Goal: Task Accomplishment & Management: Use online tool/utility

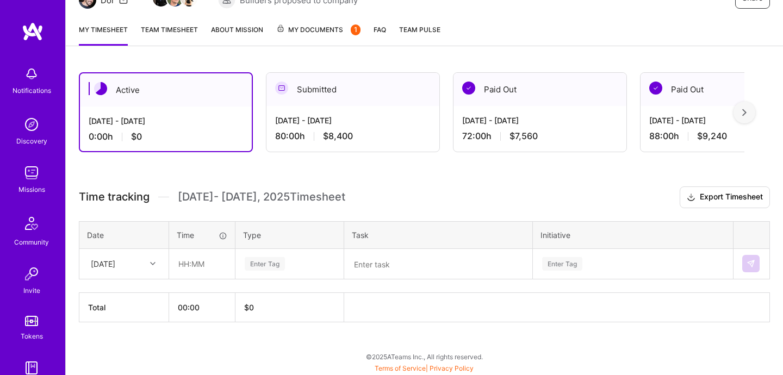
scroll to position [128, 0]
click at [215, 260] on input "text" at bounding box center [202, 264] width 65 height 29
type input "08:00"
click at [257, 278] on td "Enter Tag" at bounding box center [289, 264] width 109 height 30
click at [270, 268] on div "Enter Tag" at bounding box center [265, 264] width 40 height 17
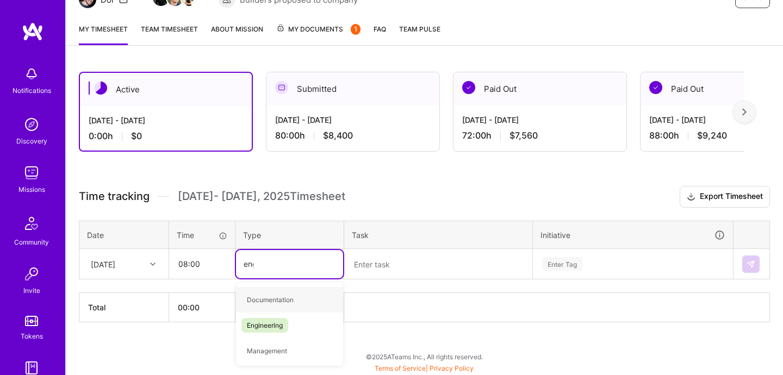
type input "engi"
click at [294, 303] on div "Engineering" at bounding box center [289, 300] width 107 height 26
click at [396, 268] on textarea at bounding box center [438, 264] width 186 height 28
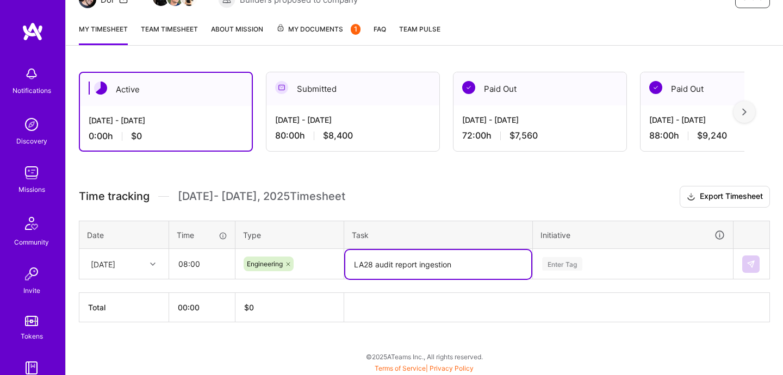
type textarea "LA28 audit report ingestion"
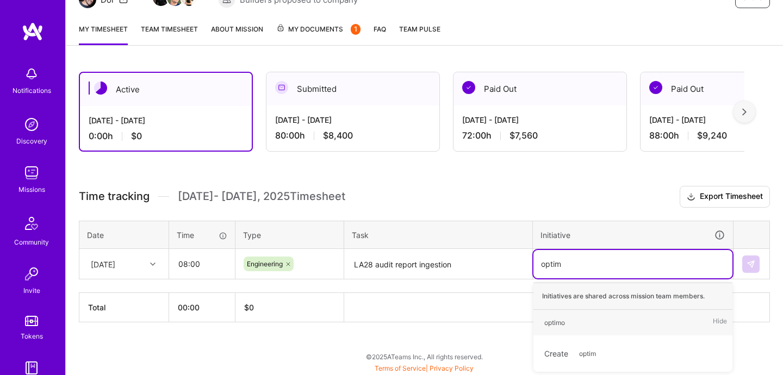
type input "optimo"
click at [552, 320] on div "optimo" at bounding box center [554, 322] width 21 height 11
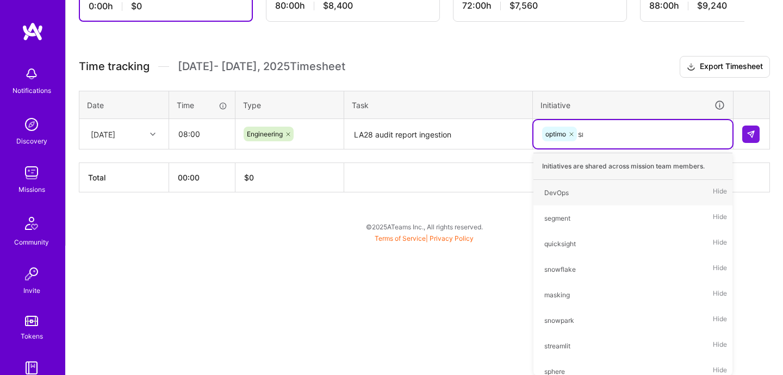
scroll to position [150, 0]
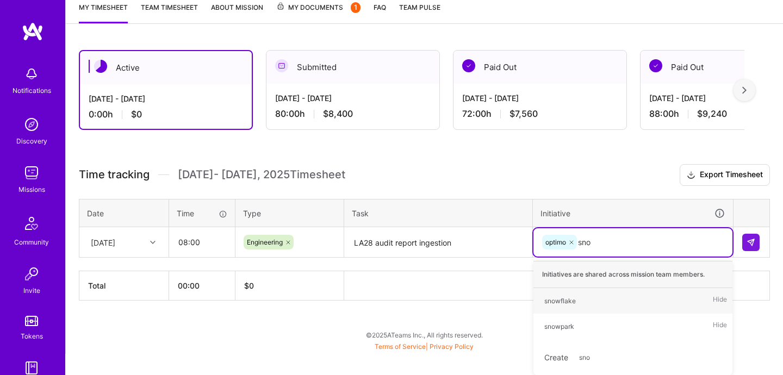
type input "snow"
click at [571, 307] on span "snowflake" at bounding box center [560, 301] width 42 height 15
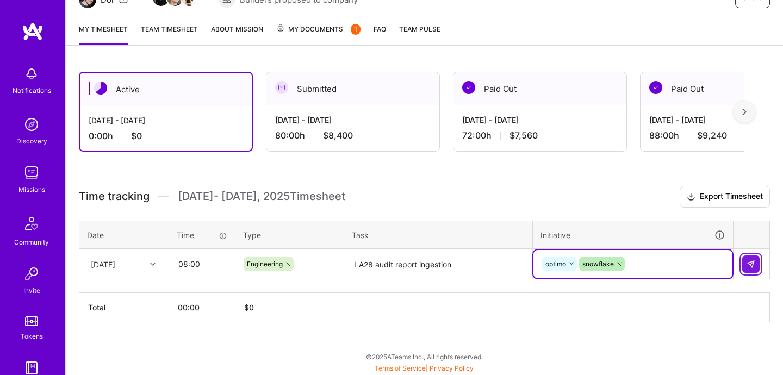
click at [749, 258] on button at bounding box center [750, 264] width 17 height 17
